Goal: Task Accomplishment & Management: Manage account settings

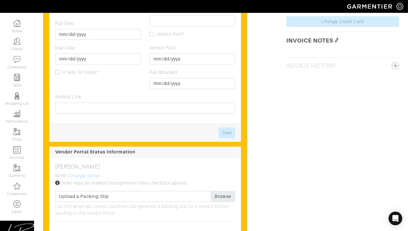
scroll to position [408, 0]
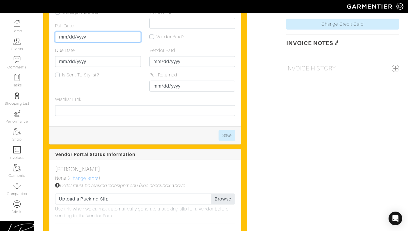
click at [61, 43] on input "Pull Date" at bounding box center [98, 37] width 86 height 11
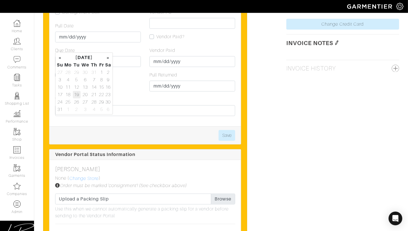
click at [77, 96] on td "19" at bounding box center [77, 94] width 8 height 7
type input "2025-08-19"
click at [129, 67] on input "Due Date" at bounding box center [98, 61] width 86 height 11
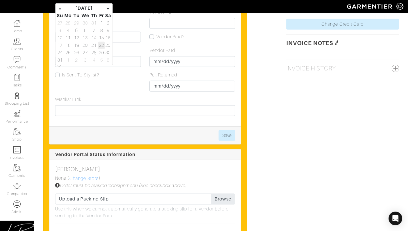
click at [102, 44] on td "22" at bounding box center [101, 45] width 7 height 7
type input "2025-08-22"
click at [223, 141] on button "Save" at bounding box center [226, 135] width 17 height 11
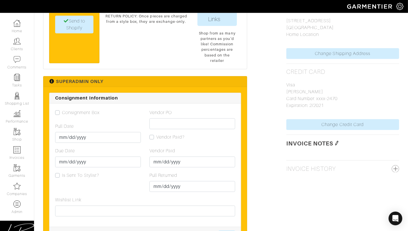
scroll to position [308, 0]
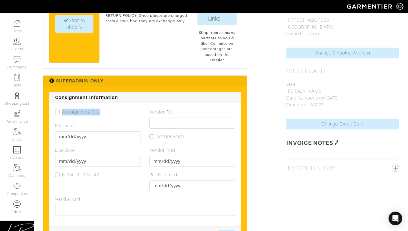
click at [55, 121] on div "Consignment Box Pull Date 2025-08-19 Due Date 2025-08-22 Is Sent To Stylist?" at bounding box center [98, 152] width 94 height 87
click at [62, 116] on label "Consignment Box" at bounding box center [81, 112] width 38 height 7
click at [59, 115] on input "Consignment Box" at bounding box center [57, 112] width 5 height 6
checkbox input "true"
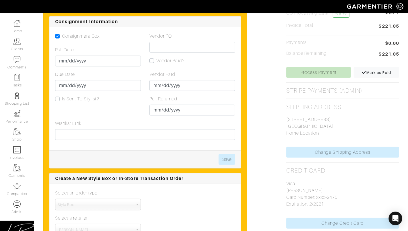
scroll to position [601, 0]
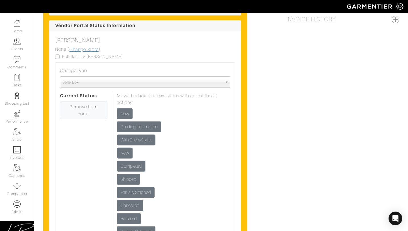
click at [88, 53] on link "Change Store" at bounding box center [84, 49] width 30 height 7
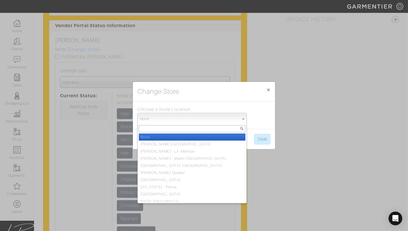
click at [169, 119] on span "None" at bounding box center [189, 118] width 99 height 11
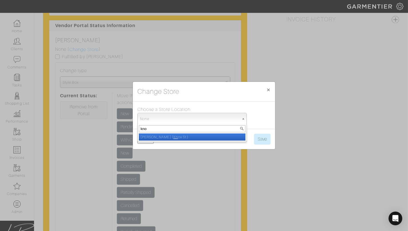
type input "knox"
select select "8"
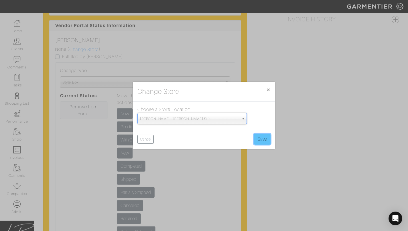
click at [267, 142] on button "Save" at bounding box center [262, 139] width 17 height 11
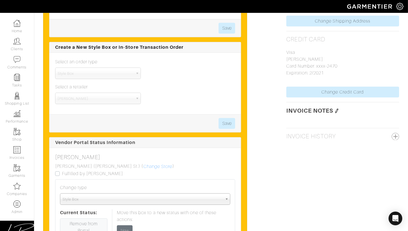
scroll to position [616, 0]
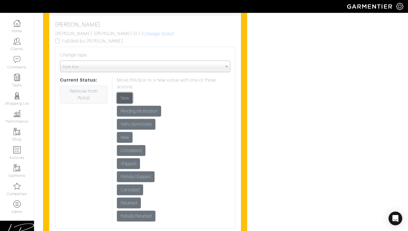
click at [125, 104] on input "New" at bounding box center [125, 98] width 16 height 11
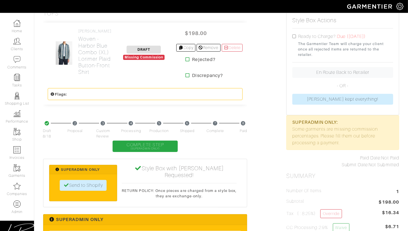
scroll to position [138, 0]
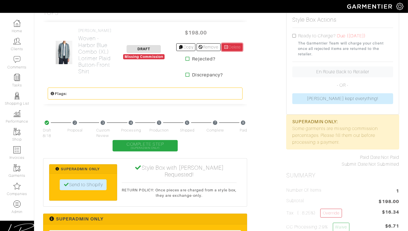
click at [236, 51] on link "Delete" at bounding box center [232, 47] width 21 height 8
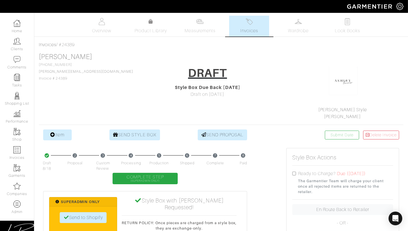
drag, startPoint x: 234, startPoint y: 86, endPoint x: 234, endPoint y: 82, distance: 3.4
click at [234, 83] on center "DRAFT Style Box Due Back in 3 Days Draft on 08/18/25" at bounding box center [207, 81] width 113 height 34
drag, startPoint x: 237, startPoint y: 99, endPoint x: 209, endPoint y: 104, distance: 28.4
click at [237, 99] on div "Eric Hudson 480-201-6959 hudson.eric18@gmail.com Invoice # 24389 DRAFT Style Bo…" at bounding box center [221, 86] width 364 height 67
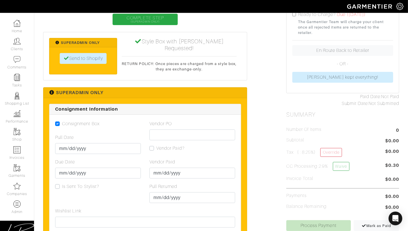
scroll to position [452, 0]
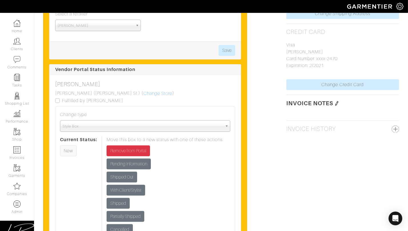
click at [130, 125] on span "Style Box" at bounding box center [143, 126] width 160 height 11
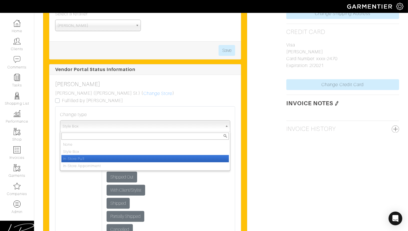
click at [129, 157] on li "In-Store Pull" at bounding box center [144, 158] width 167 height 7
select select "in_store_pull"
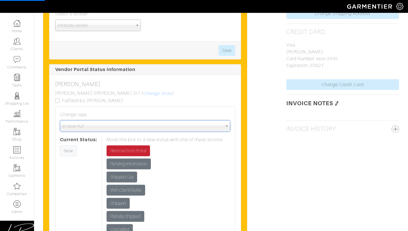
scroll to position [0, 0]
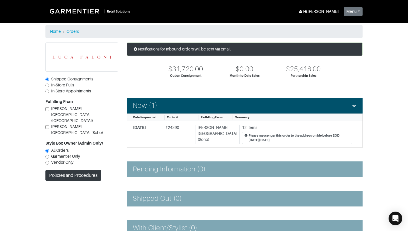
scroll to position [16, 0]
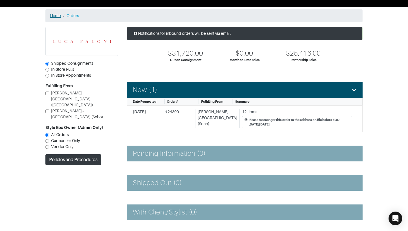
click at [56, 15] on link "Home" at bounding box center [55, 15] width 11 height 5
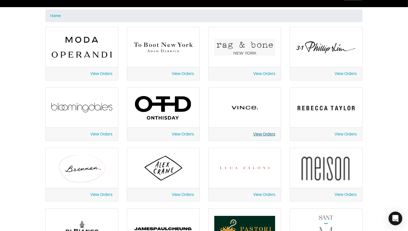
click at [262, 133] on link "View Orders" at bounding box center [264, 134] width 22 height 5
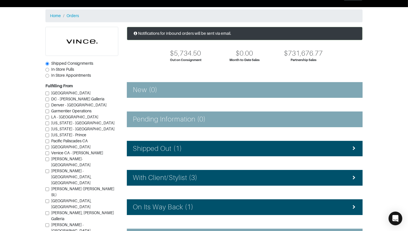
click at [67, 69] on span "In-Store Pulls" at bounding box center [62, 69] width 23 height 5
click at [49, 69] on input "In-Store Pulls" at bounding box center [47, 70] width 4 height 4
radio input "true"
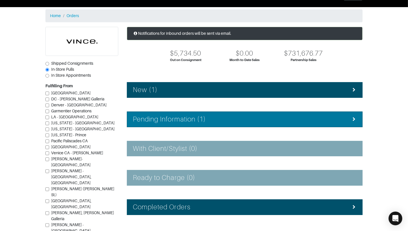
click at [179, 119] on h4 "Pending Information (1)" at bounding box center [169, 119] width 73 height 8
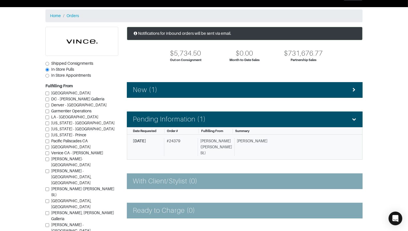
click at [216, 147] on div "[PERSON_NAME] ([PERSON_NAME] St.)" at bounding box center [215, 147] width 34 height 18
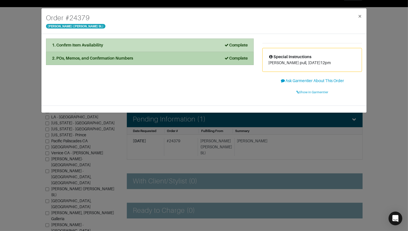
click at [185, 63] on li "2. POs, Memos, and Confirmation Numbers Complete" at bounding box center [150, 58] width 208 height 13
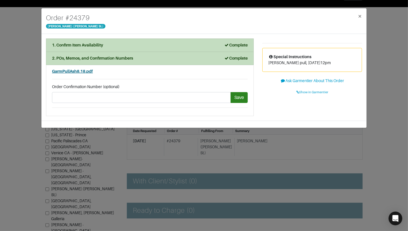
click at [82, 71] on span "GarmPullAsh8.18.pdf" at bounding box center [72, 71] width 41 height 5
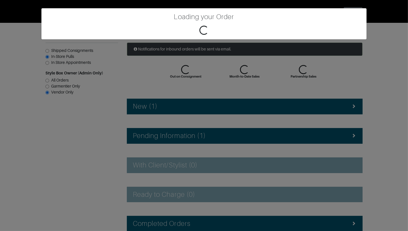
scroll to position [16, 0]
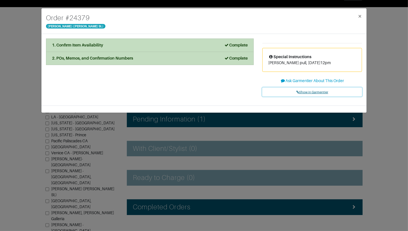
click at [304, 90] on link "Show in Garmentier" at bounding box center [312, 92] width 100 height 9
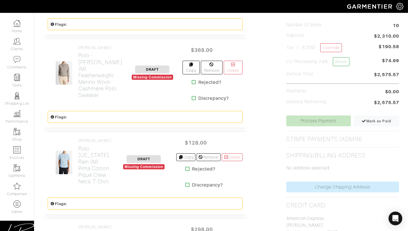
scroll to position [210, 0]
